Goal: Navigation & Orientation: Find specific page/section

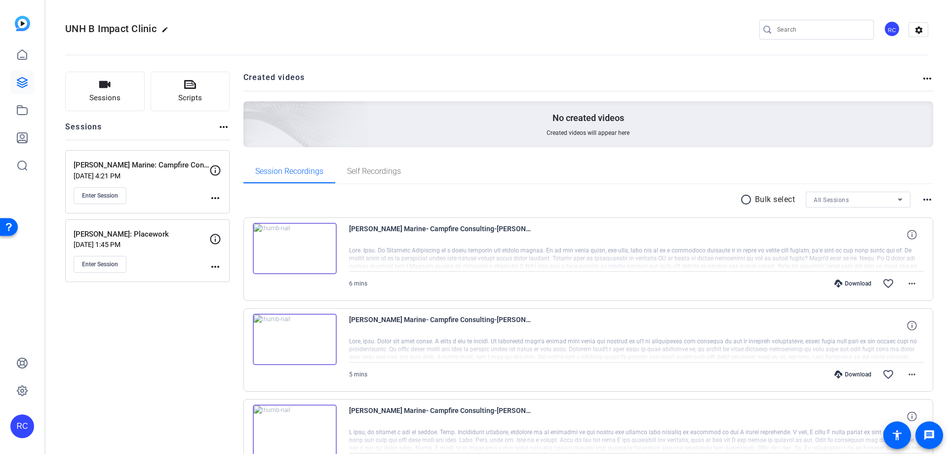
scroll to position [48, 0]
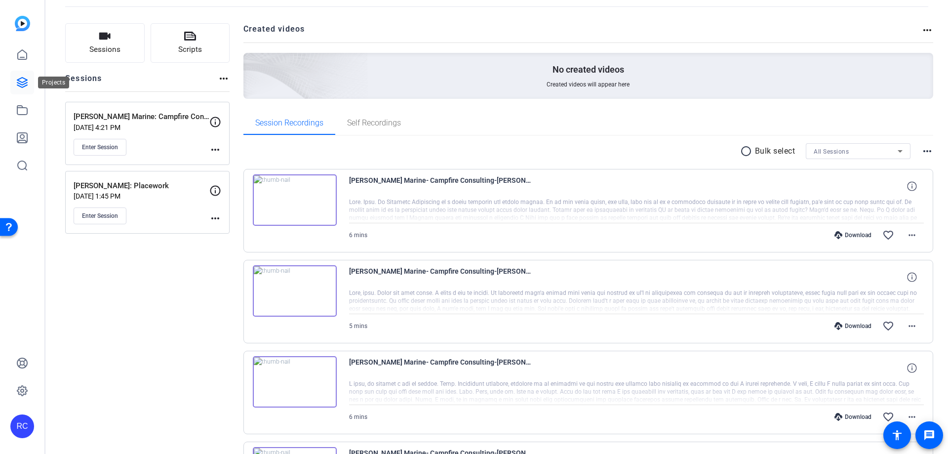
click at [17, 77] on icon at bounding box center [22, 83] width 12 height 12
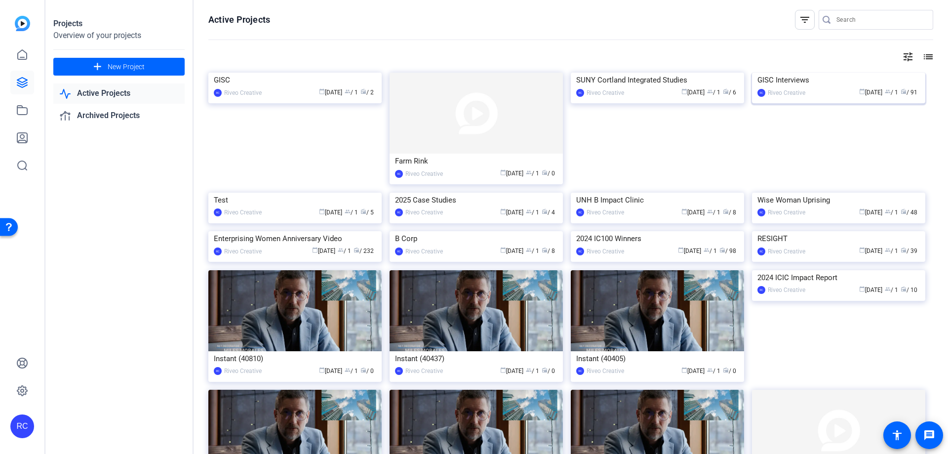
click at [785, 73] on img at bounding box center [838, 73] width 173 height 0
